Goal: Transaction & Acquisition: Purchase product/service

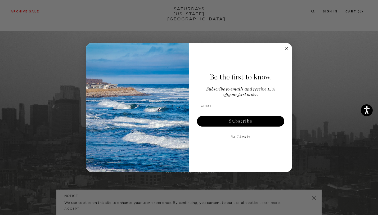
scroll to position [4, 0]
click at [286, 48] on circle "Close dialog" at bounding box center [287, 49] width 6 height 6
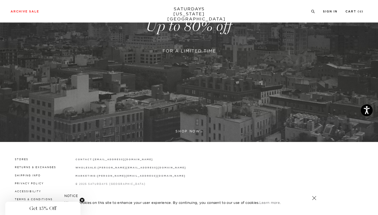
scroll to position [135, 0]
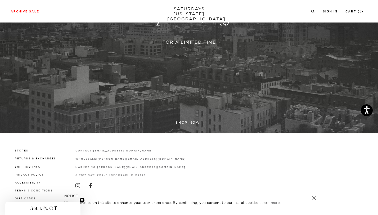
click at [192, 123] on link at bounding box center [189, 18] width 378 height 232
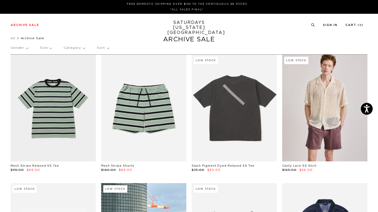
scroll to position [0, 3]
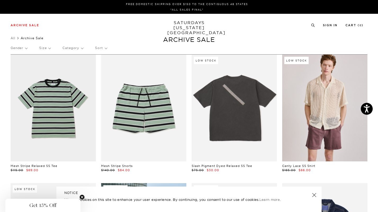
click at [23, 48] on p "Gender" at bounding box center [19, 48] width 17 height 12
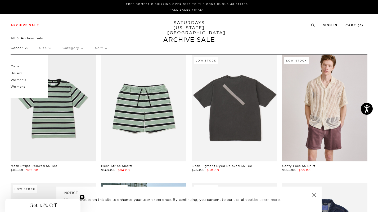
click at [15, 65] on p "Mens" at bounding box center [27, 66] width 32 height 7
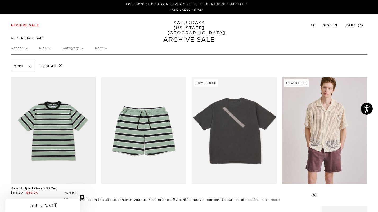
click at [49, 47] on p "Size" at bounding box center [44, 48] width 11 height 12
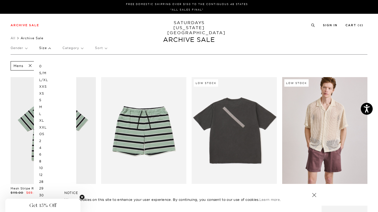
click at [45, 106] on p "M" at bounding box center [55, 107] width 32 height 7
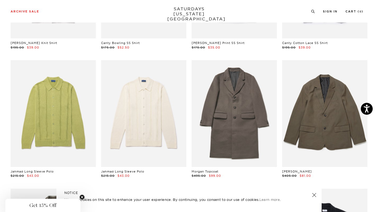
scroll to position [1044, 0]
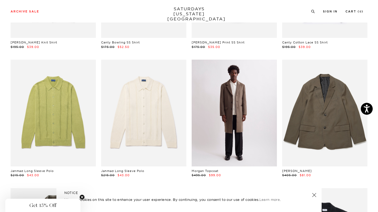
click at [244, 110] on link at bounding box center [234, 113] width 85 height 107
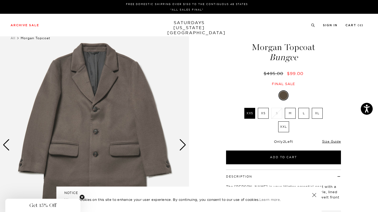
click at [293, 114] on label "M" at bounding box center [290, 113] width 11 height 11
click at [0, 0] on input "M" at bounding box center [0, 0] width 0 height 0
click at [333, 140] on link "Size Guide" at bounding box center [331, 141] width 19 height 4
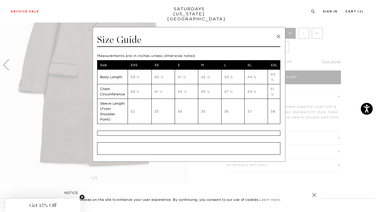
scroll to position [81, 0]
click at [277, 36] on link at bounding box center [279, 37] width 8 height 8
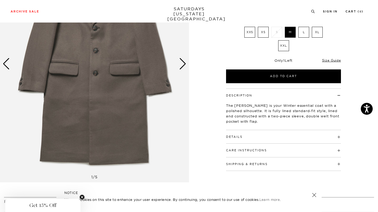
click at [243, 137] on span at bounding box center [243, 137] width 0 height 4
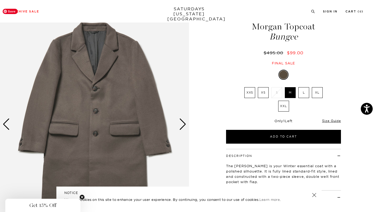
scroll to position [17, 0]
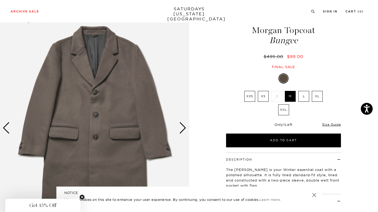
click at [183, 131] on div "Next slide" at bounding box center [182, 128] width 7 height 12
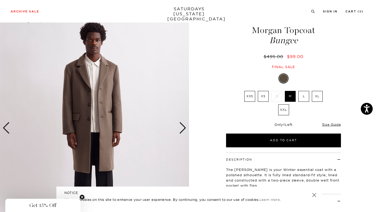
click at [183, 131] on div "Next slide" at bounding box center [182, 128] width 7 height 12
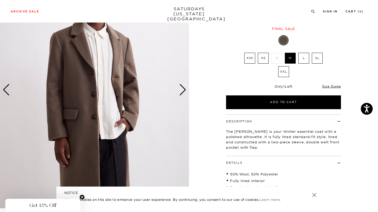
scroll to position [54, 0]
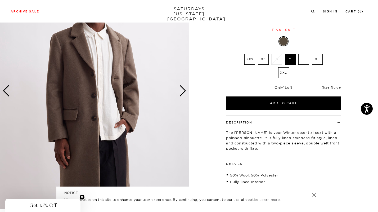
click at [183, 93] on div "Next slide" at bounding box center [182, 91] width 7 height 12
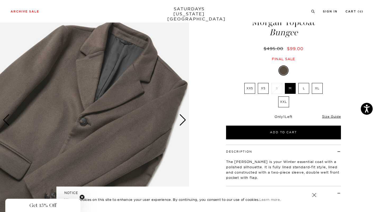
scroll to position [23, 0]
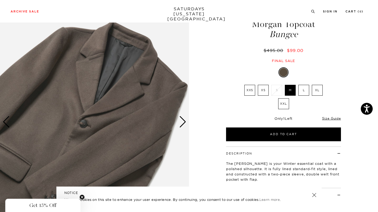
click at [183, 120] on div "Next slide" at bounding box center [182, 122] width 7 height 12
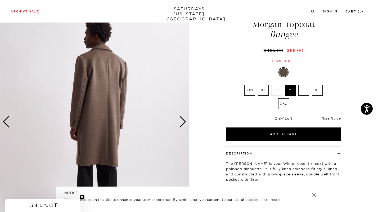
click at [183, 120] on div "Next slide" at bounding box center [182, 122] width 7 height 12
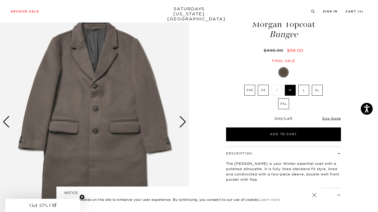
click at [183, 120] on div "Next slide" at bounding box center [182, 122] width 7 height 12
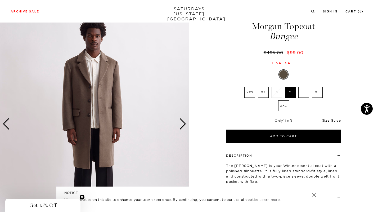
scroll to position [20, 0]
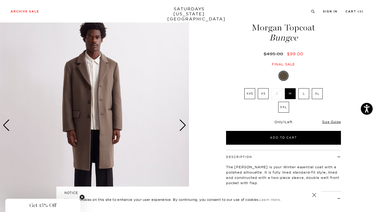
click at [180, 126] on div "Next slide" at bounding box center [182, 125] width 7 height 12
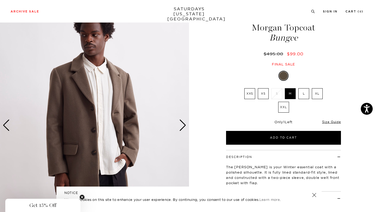
click at [180, 126] on div "Next slide" at bounding box center [182, 125] width 7 height 12
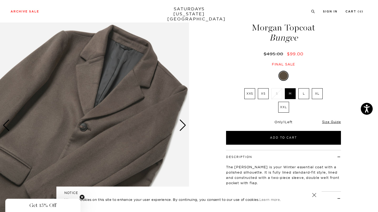
click at [180, 126] on div "Next slide" at bounding box center [182, 125] width 7 height 12
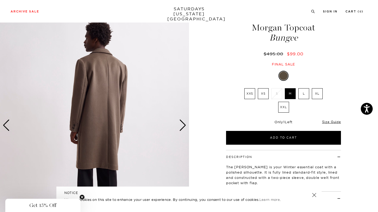
click at [180, 126] on div "Next slide" at bounding box center [182, 125] width 7 height 12
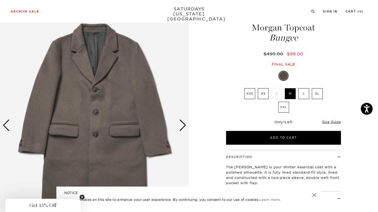
click at [181, 127] on div "Next slide" at bounding box center [182, 125] width 7 height 12
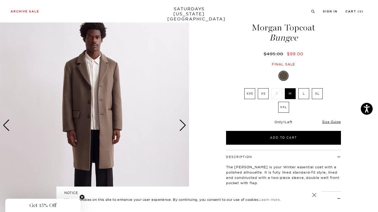
click at [181, 127] on div "Next slide" at bounding box center [182, 125] width 7 height 12
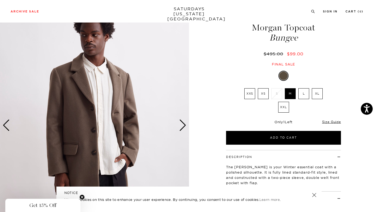
click at [181, 127] on div "Next slide" at bounding box center [182, 125] width 7 height 12
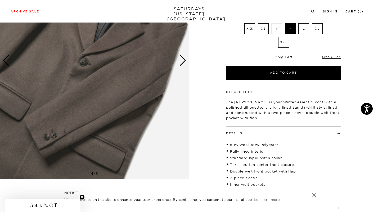
scroll to position [79, 0]
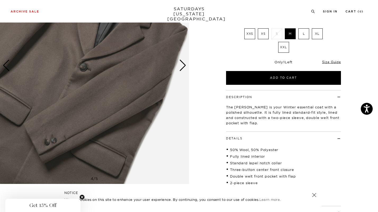
click at [183, 65] on div "Next slide" at bounding box center [182, 66] width 7 height 12
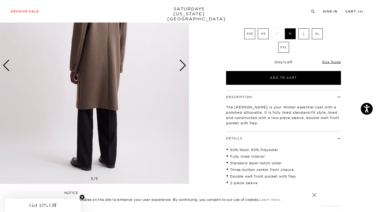
click at [183, 65] on div "Next slide" at bounding box center [182, 66] width 7 height 12
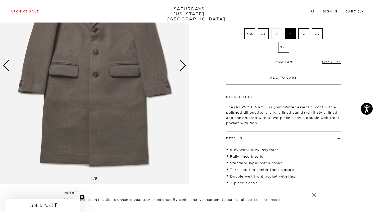
click at [262, 76] on button "Add to Cart" at bounding box center [283, 78] width 115 height 14
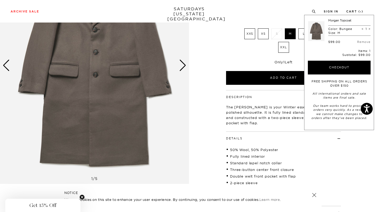
click at [226, 61] on div "Bungee XXS XS S M L XL XXL SELECT A SIZE XXS XS S M L XL XXL ▾ XXS" at bounding box center [284, 48] width 132 height 74
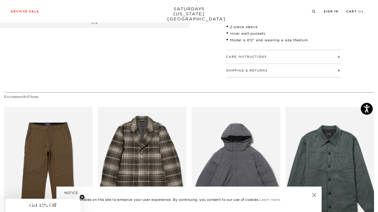
scroll to position [234, 0]
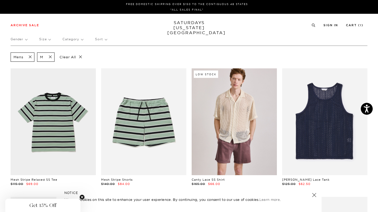
scroll to position [0, 3]
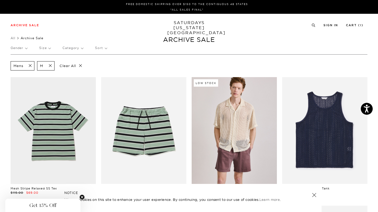
click at [48, 64] on span at bounding box center [48, 65] width 11 height 5
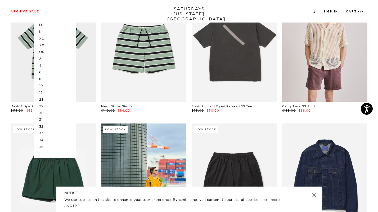
scroll to position [84, 0]
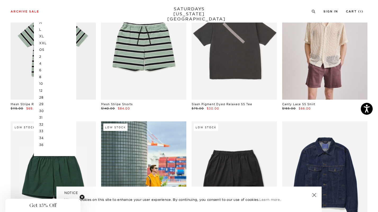
click at [48, 116] on p "31" at bounding box center [55, 117] width 32 height 7
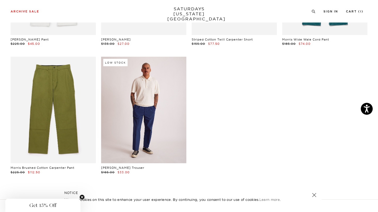
scroll to position [150, 0]
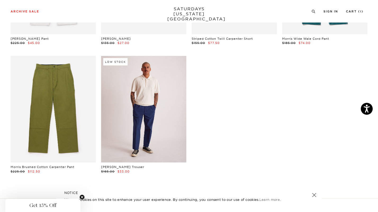
click at [155, 124] on link at bounding box center [143, 109] width 85 height 107
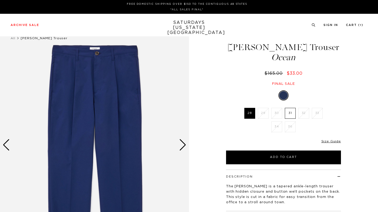
click at [184, 144] on div "Next slide" at bounding box center [182, 145] width 7 height 12
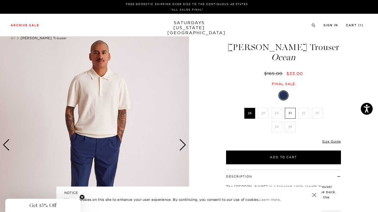
click at [184, 144] on div "Next slide" at bounding box center [182, 145] width 7 height 12
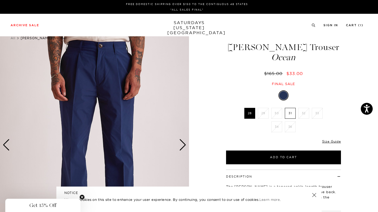
click at [184, 144] on div "Next slide" at bounding box center [182, 145] width 7 height 12
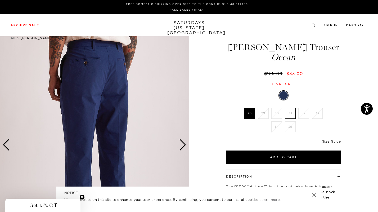
click at [184, 144] on div "Next slide" at bounding box center [182, 145] width 7 height 12
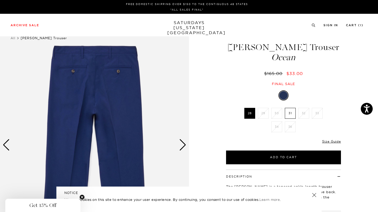
click at [184, 144] on div "Next slide" at bounding box center [182, 145] width 7 height 12
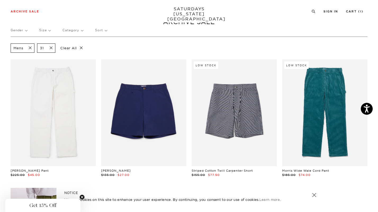
scroll to position [17, 0]
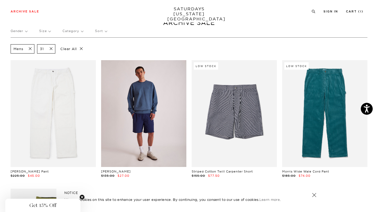
click at [161, 144] on link at bounding box center [143, 113] width 85 height 107
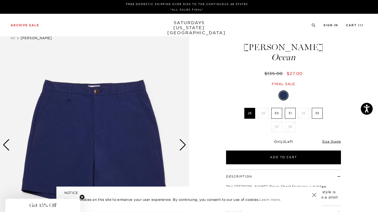
click at [183, 145] on div "Next slide" at bounding box center [182, 145] width 7 height 12
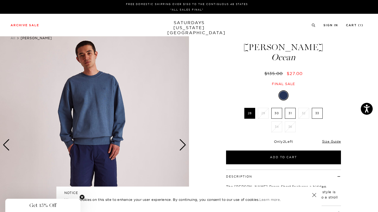
click at [181, 143] on div "Next slide" at bounding box center [182, 145] width 7 height 12
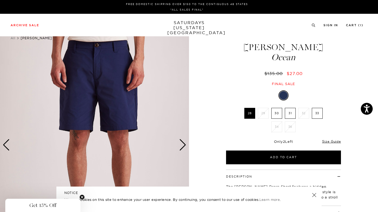
click at [181, 143] on div "Next slide" at bounding box center [182, 145] width 7 height 12
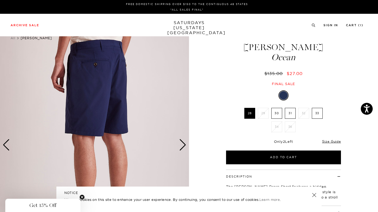
click at [181, 143] on div "Next slide" at bounding box center [182, 145] width 7 height 12
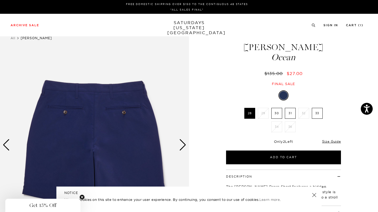
click at [181, 143] on div "Next slide" at bounding box center [182, 145] width 7 height 12
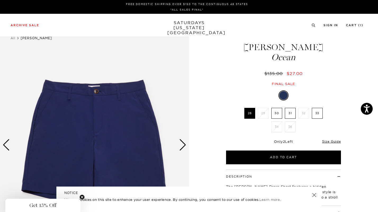
click at [290, 113] on label "31" at bounding box center [290, 113] width 11 height 11
click at [0, 0] on input "31" at bounding box center [0, 0] width 0 height 0
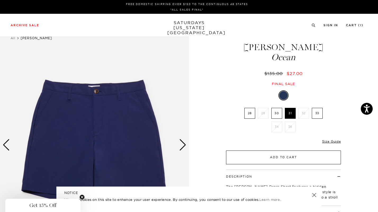
click at [288, 154] on button "Add to Cart" at bounding box center [283, 157] width 115 height 14
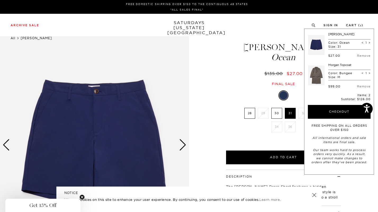
click at [14, 38] on link "All" at bounding box center [13, 38] width 5 height 4
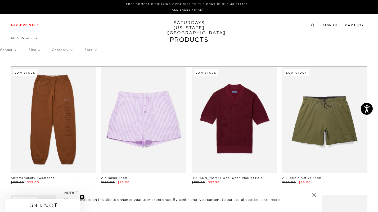
click at [71, 49] on p "Category" at bounding box center [62, 50] width 21 height 12
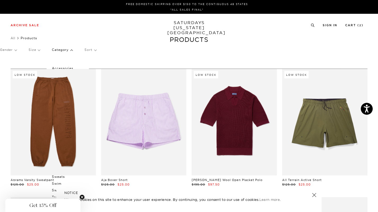
click at [67, 51] on p "Category" at bounding box center [62, 50] width 21 height 12
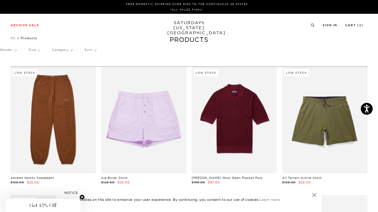
click at [67, 51] on p "Category" at bounding box center [62, 50] width 21 height 12
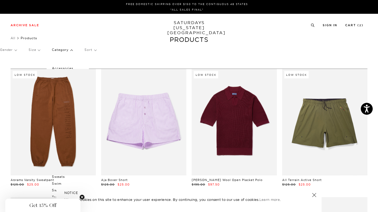
click at [91, 47] on p "Sort" at bounding box center [91, 50] width 12 height 12
click at [91, 49] on p "Sort" at bounding box center [91, 50] width 12 height 12
click at [69, 48] on p "Category" at bounding box center [62, 50] width 21 height 12
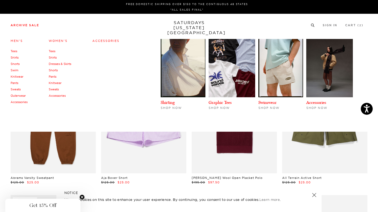
click at [105, 41] on link "Accessories" at bounding box center [105, 41] width 27 height 4
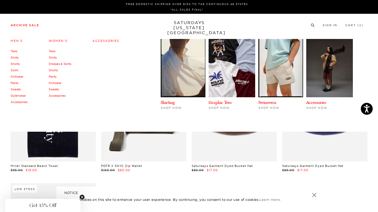
click at [20, 102] on link "Accessories" at bounding box center [19, 102] width 17 height 4
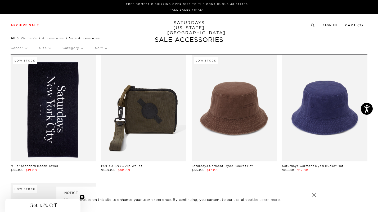
click at [13, 37] on link "All" at bounding box center [13, 38] width 5 height 4
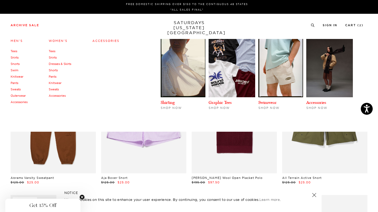
click at [57, 96] on link "Accessories" at bounding box center [57, 96] width 17 height 4
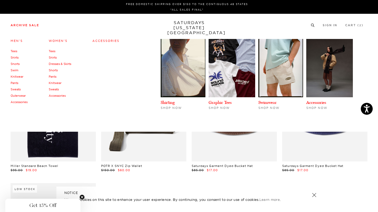
click at [53, 52] on link "Tees" at bounding box center [52, 51] width 7 height 4
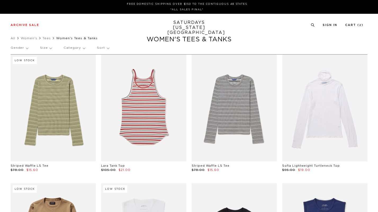
click at [49, 47] on p "Size" at bounding box center [46, 48] width 12 height 12
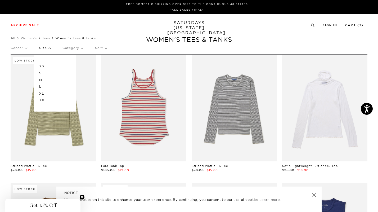
click at [42, 65] on p "XS" at bounding box center [55, 66] width 32 height 7
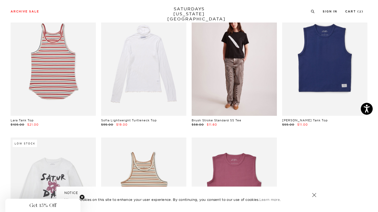
scroll to position [72, 0]
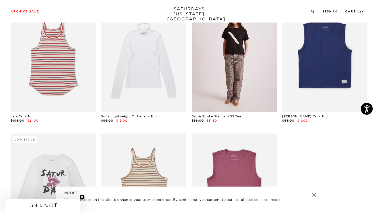
click at [231, 93] on link at bounding box center [234, 58] width 85 height 107
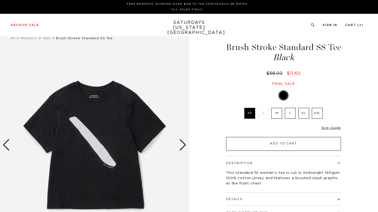
click at [283, 145] on button "Add to Cart" at bounding box center [283, 144] width 115 height 14
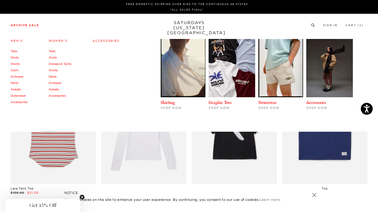
click at [55, 57] on link "Shirts" at bounding box center [53, 58] width 8 height 4
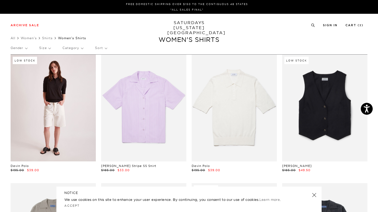
click at [56, 98] on link at bounding box center [53, 108] width 85 height 107
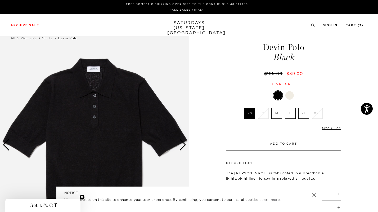
click at [288, 145] on button "Add to Cart" at bounding box center [283, 144] width 115 height 14
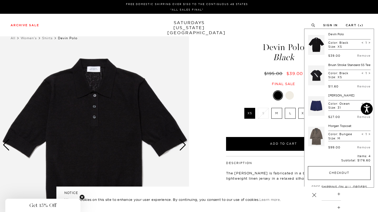
click at [337, 178] on button "Checkout" at bounding box center [339, 173] width 63 height 14
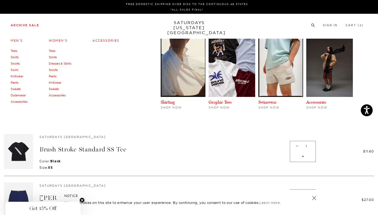
click at [57, 83] on link "Knitwear" at bounding box center [55, 83] width 13 height 4
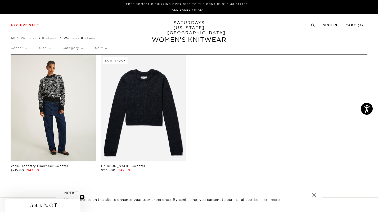
click at [55, 117] on link at bounding box center [53, 108] width 85 height 107
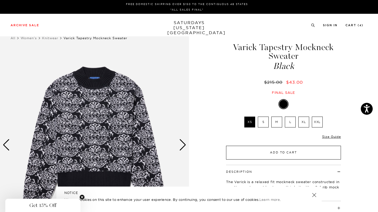
click at [278, 151] on button "Add to Cart" at bounding box center [283, 153] width 115 height 14
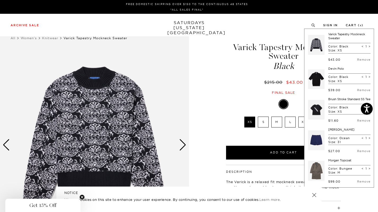
scroll to position [87, 0]
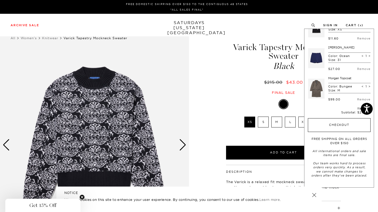
click at [331, 122] on button "Checkout" at bounding box center [339, 125] width 63 height 14
